Goal: Go to known website: Go to known website

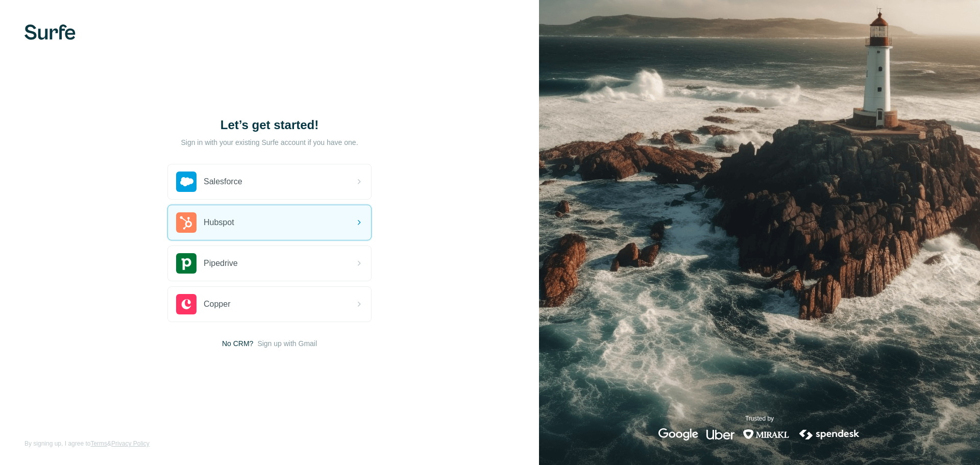
click at [223, 224] on span "Hubspot" at bounding box center [219, 222] width 31 height 12
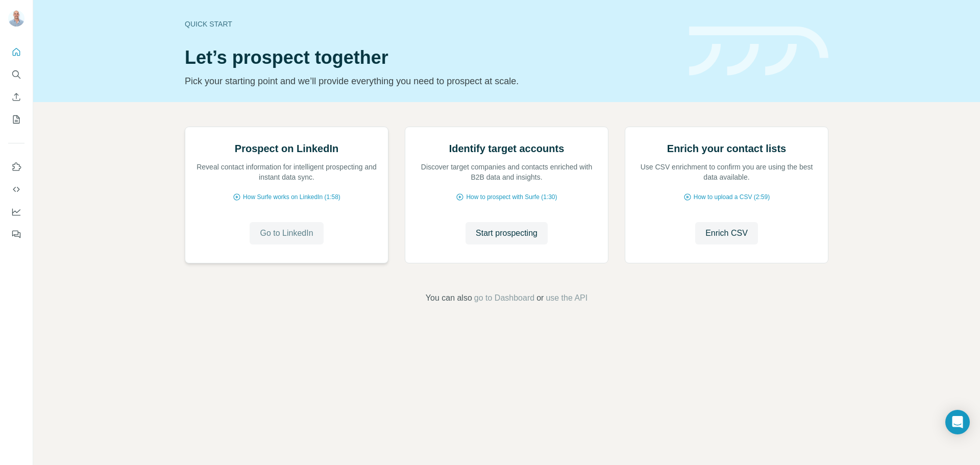
click at [309, 244] on button "Go to LinkedIn" at bounding box center [286, 233] width 73 height 22
